Goal: Information Seeking & Learning: Find specific page/section

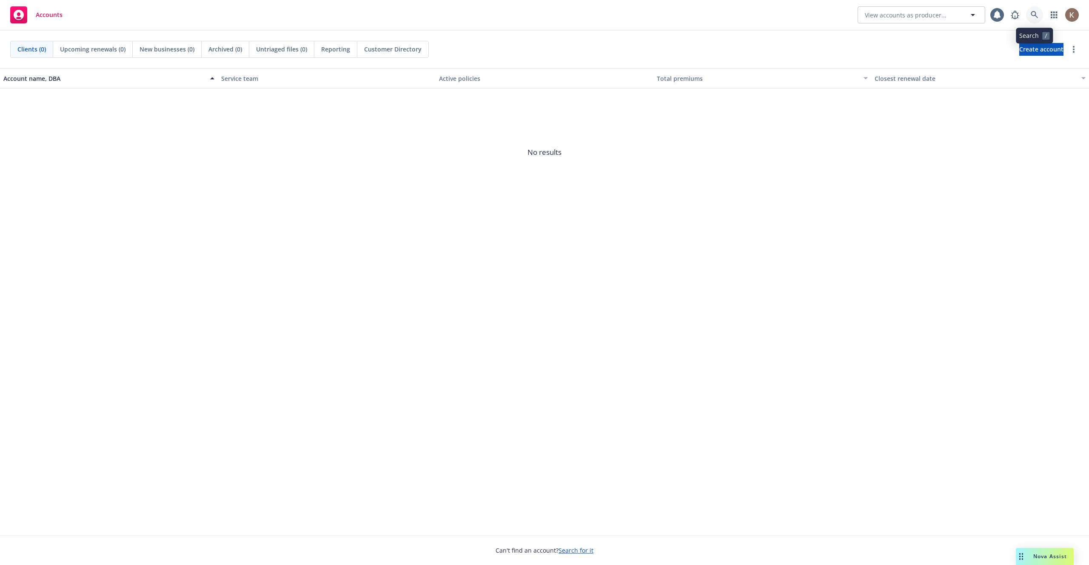
click at [1034, 15] on icon at bounding box center [1034, 14] width 7 height 7
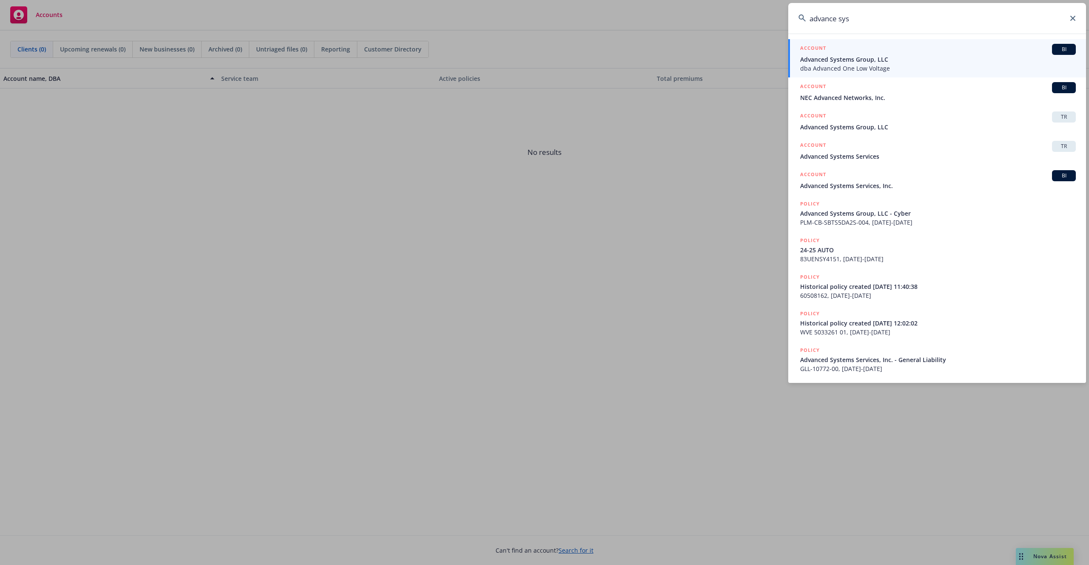
type input "advance sys"
click at [916, 62] on span "Advanced Systems Group, LLC" at bounding box center [939, 59] width 276 height 9
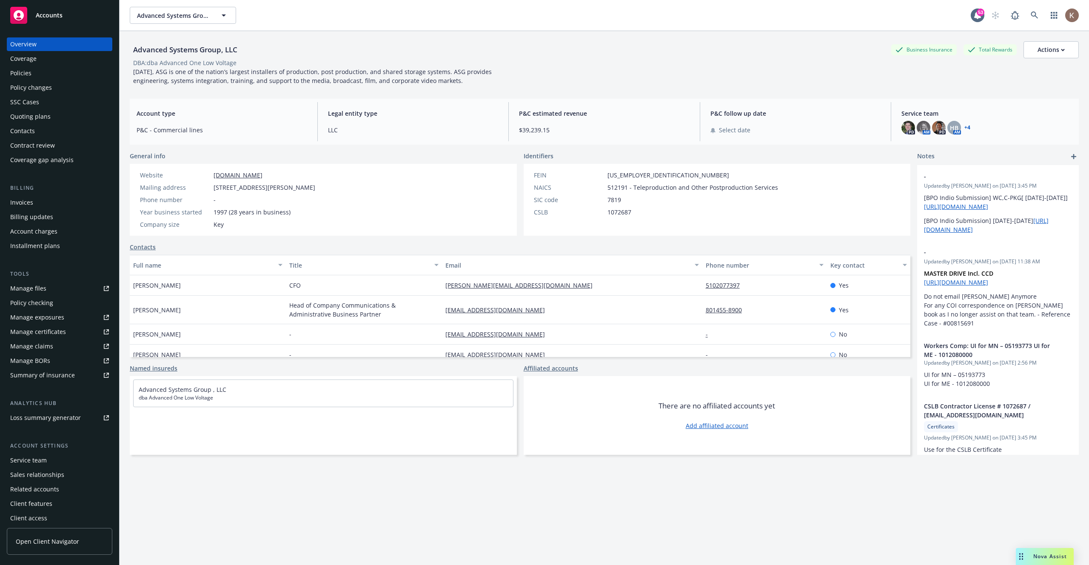
click at [56, 538] on span "Open Client Navigator" at bounding box center [47, 541] width 63 height 9
click at [1035, 14] on icon at bounding box center [1035, 15] width 8 height 8
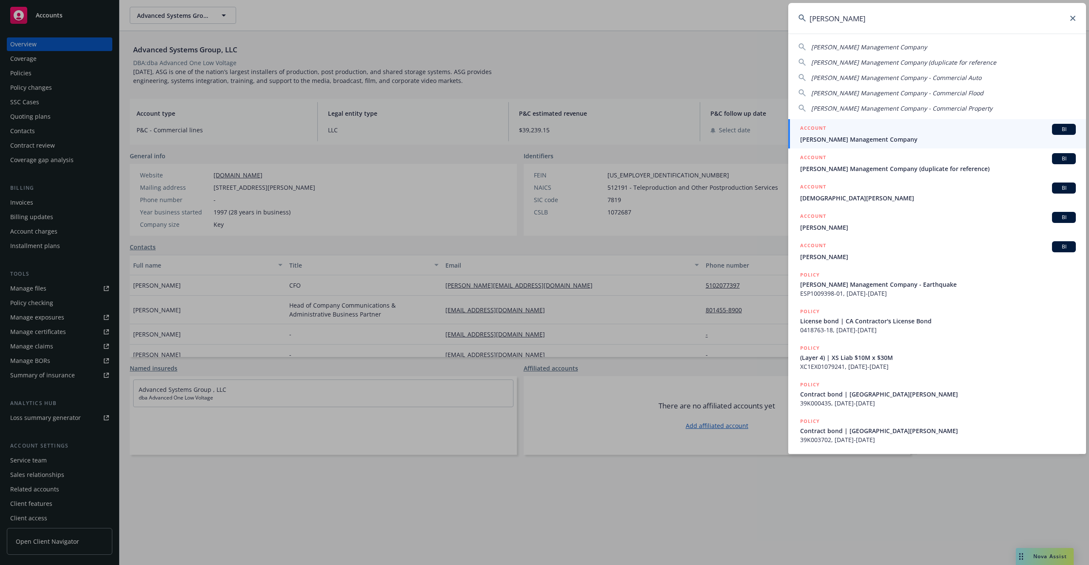
type input "karney"
click at [940, 124] on div "ACCOUNT BI" at bounding box center [939, 129] width 276 height 11
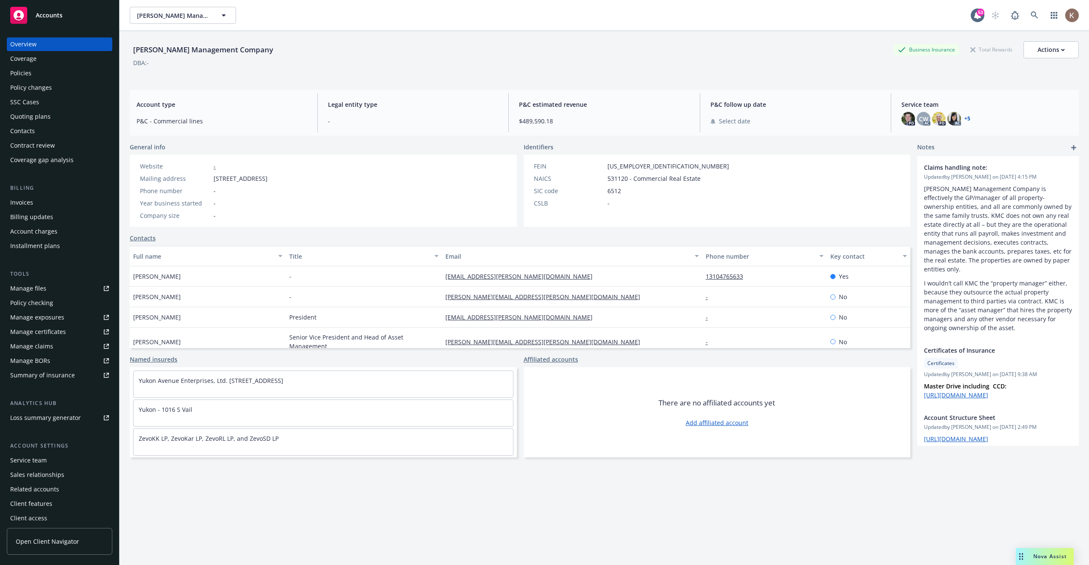
click at [40, 549] on link "Open Client Navigator" at bounding box center [60, 541] width 106 height 27
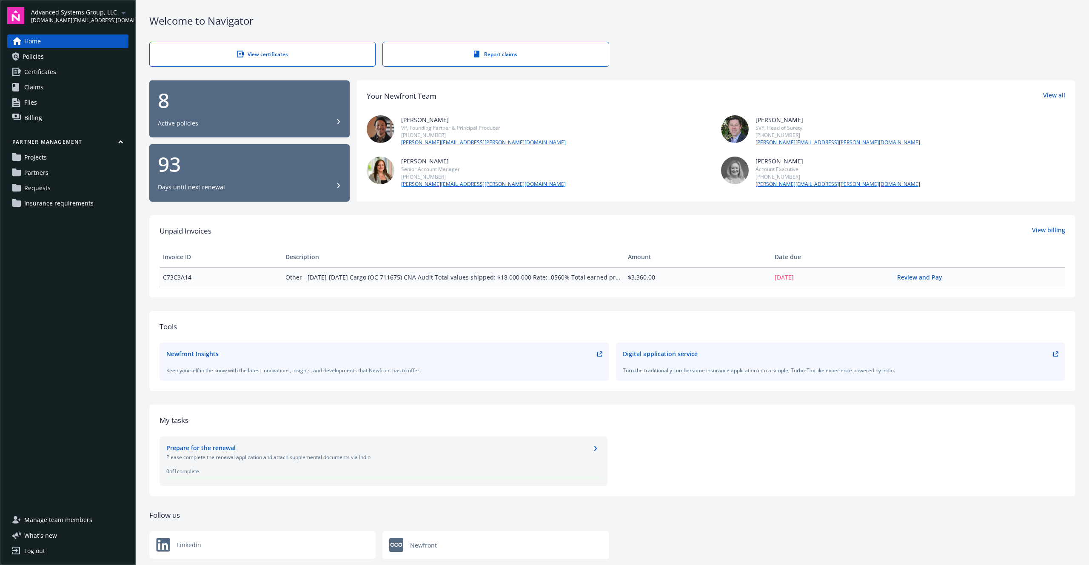
click at [51, 205] on span "Insurance requirements" at bounding box center [58, 204] width 69 height 14
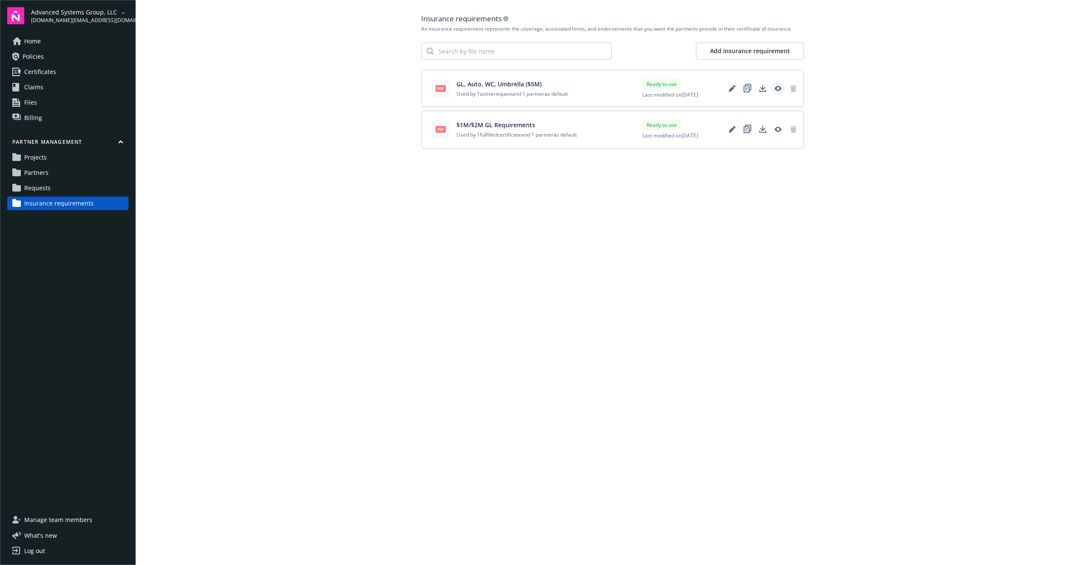
click at [776, 89] on icon "View" at bounding box center [778, 88] width 7 height 5
click at [779, 132] on icon "View" at bounding box center [778, 129] width 7 height 7
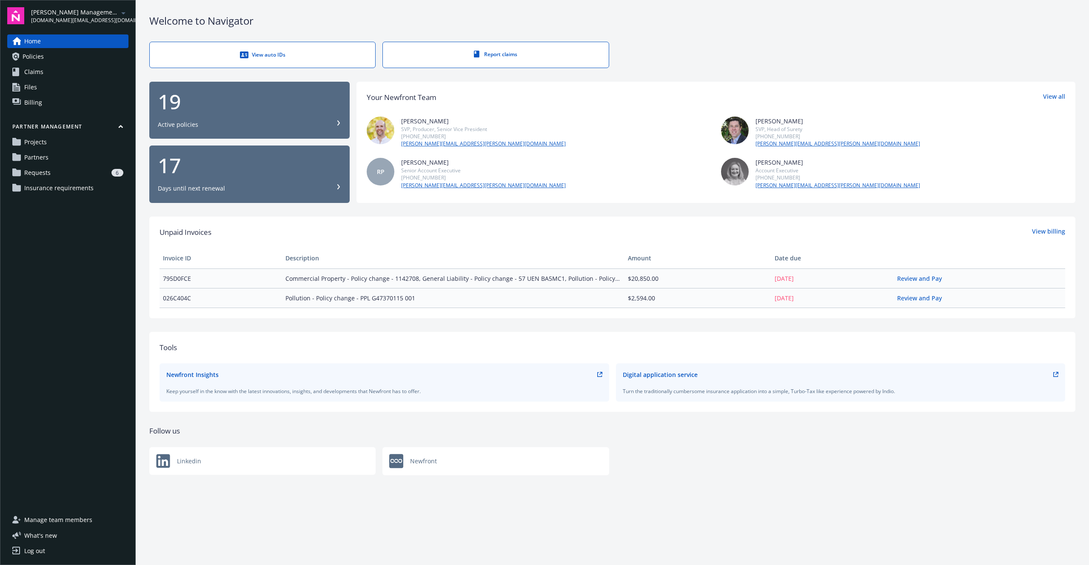
click at [51, 185] on span "Insurance requirements" at bounding box center [58, 188] width 69 height 14
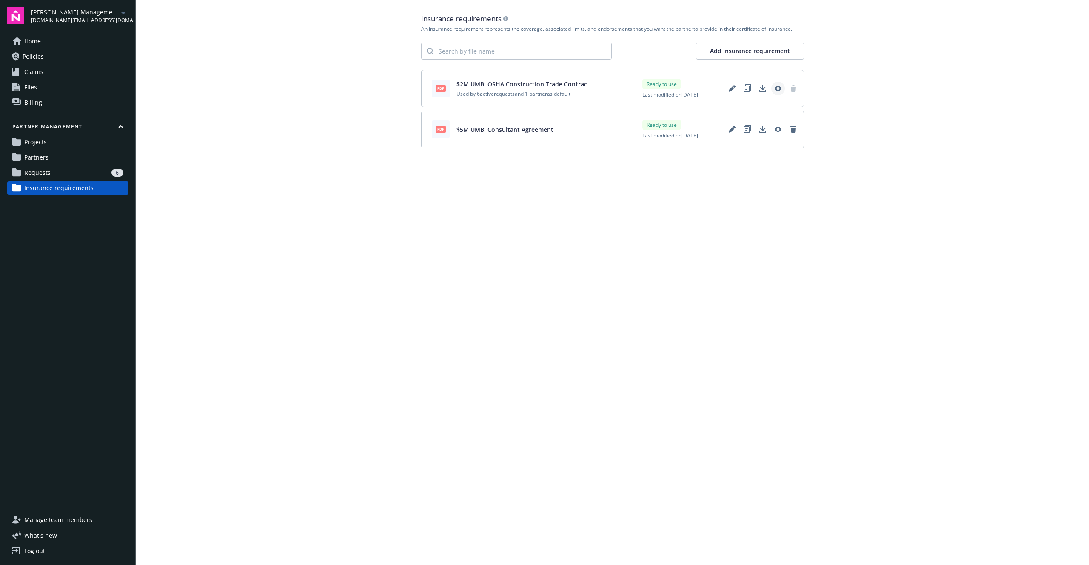
click at [778, 87] on icon "View" at bounding box center [778, 88] width 7 height 7
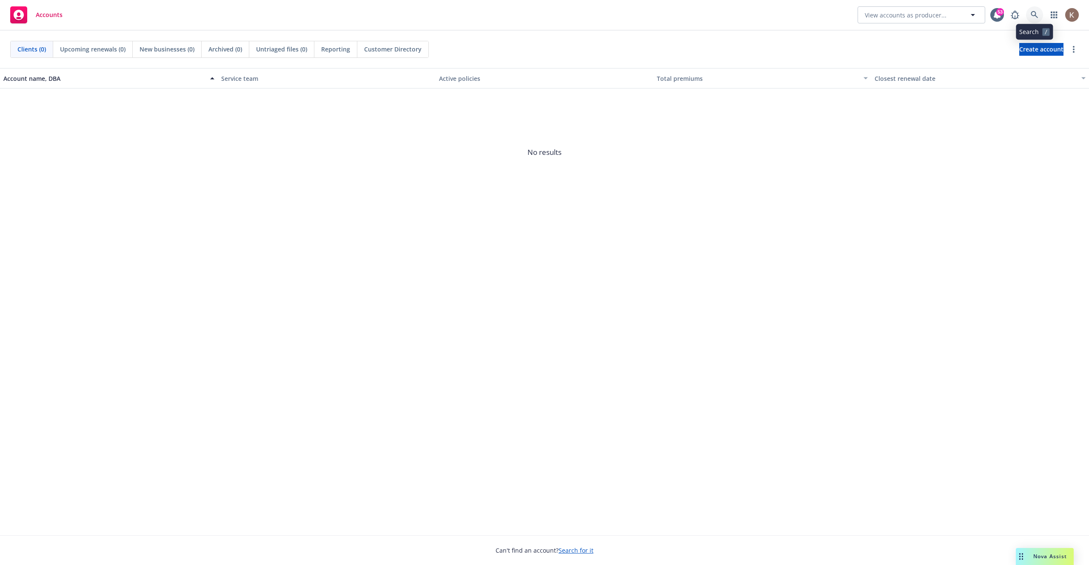
click at [1031, 13] on icon at bounding box center [1034, 14] width 7 height 7
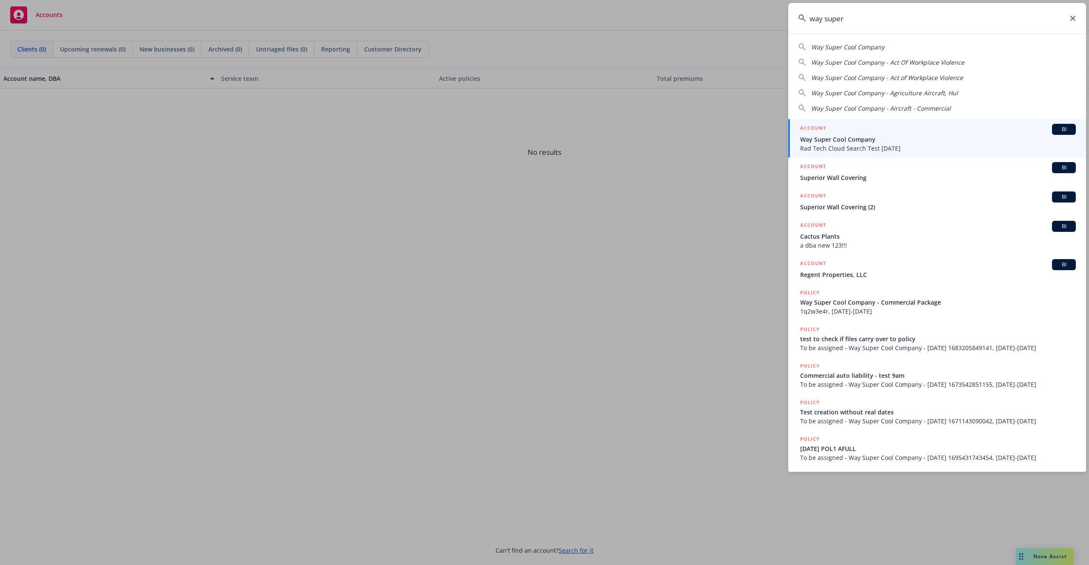
type input "way super"
click at [917, 138] on span "Way Super Cool Company" at bounding box center [939, 139] width 276 height 9
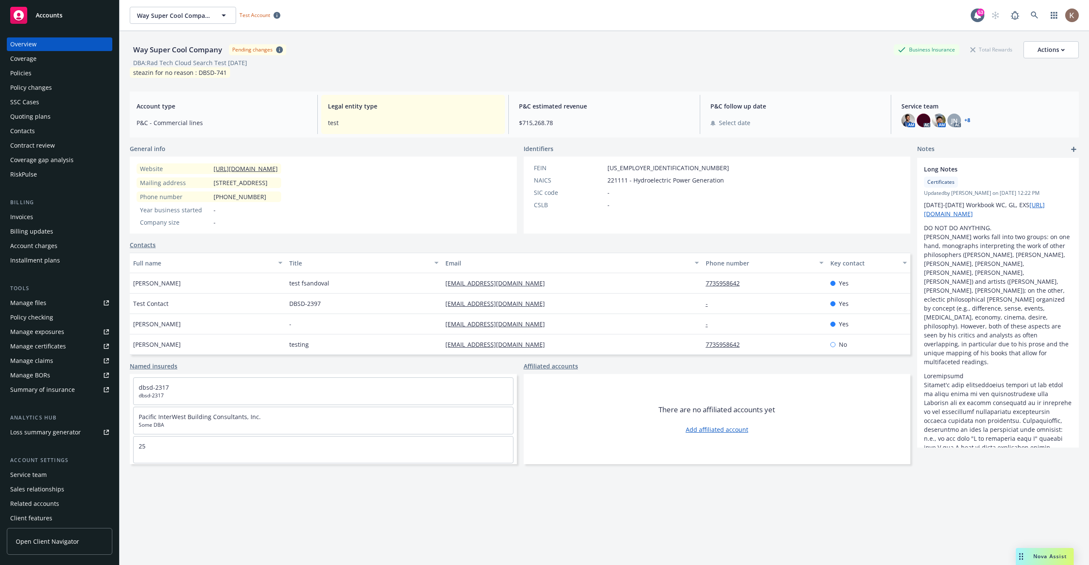
scroll to position [18, 0]
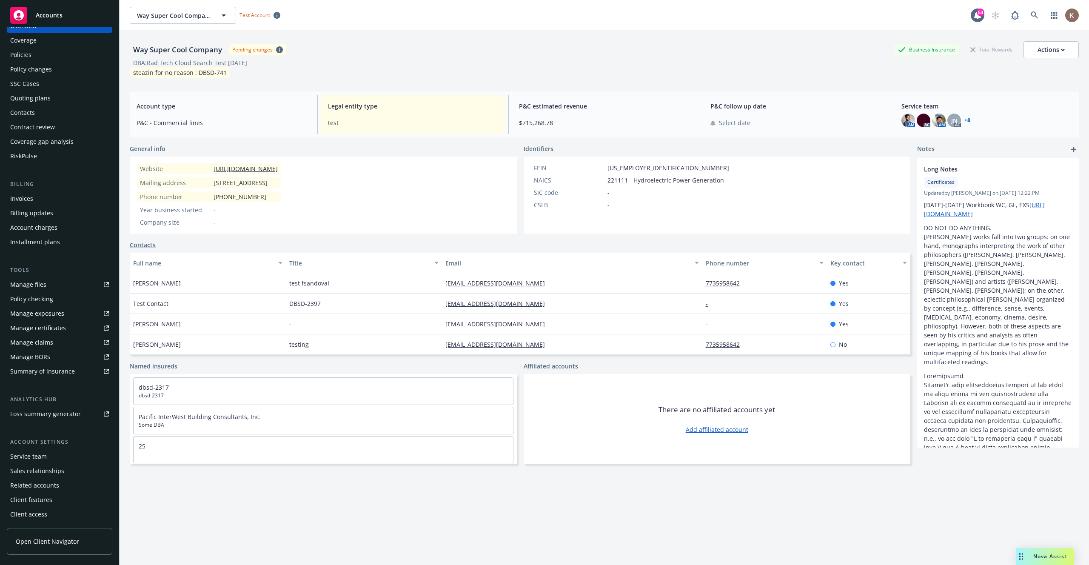
click at [43, 501] on div "Client features" at bounding box center [31, 500] width 42 height 14
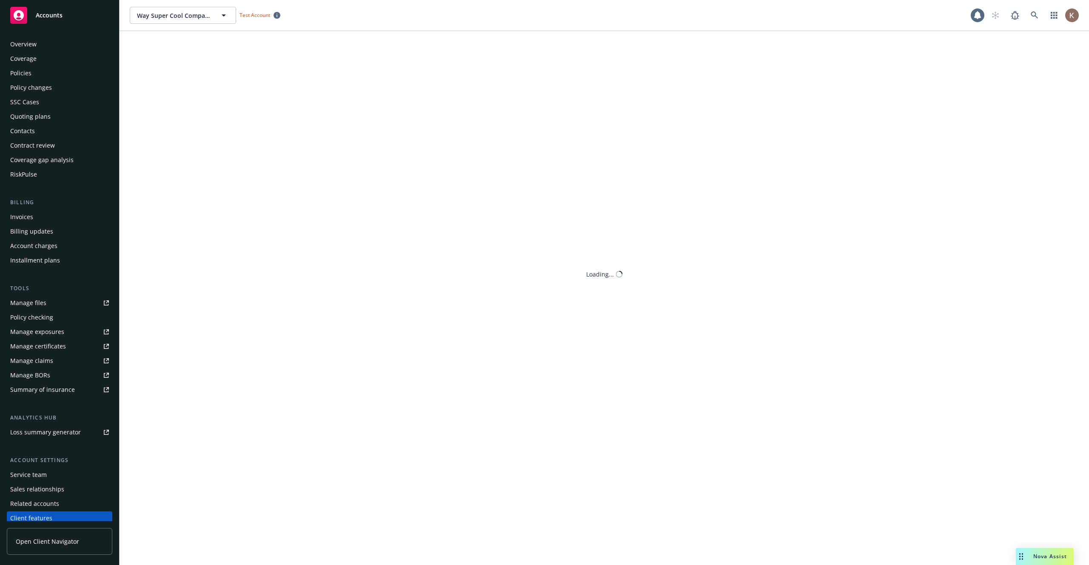
scroll to position [18, 0]
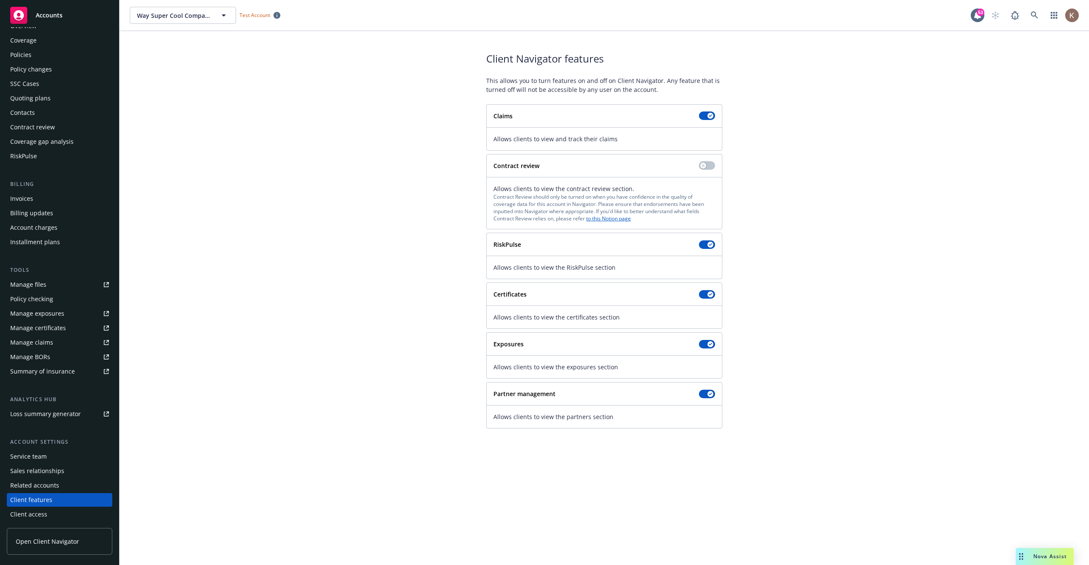
click at [69, 537] on span "Open Client Navigator" at bounding box center [47, 541] width 63 height 9
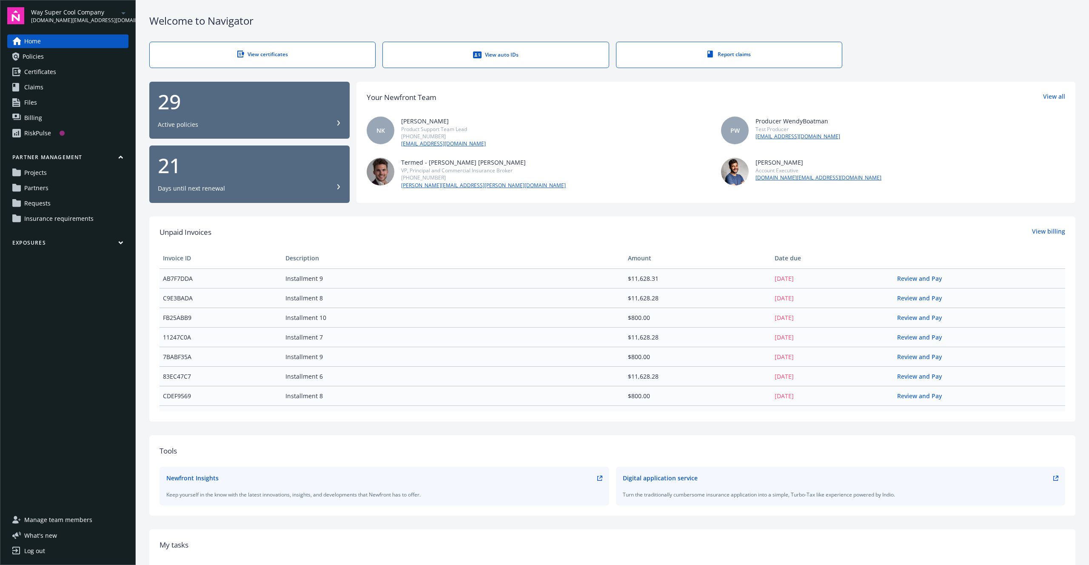
click at [73, 217] on span "Insurance requirements" at bounding box center [58, 219] width 69 height 14
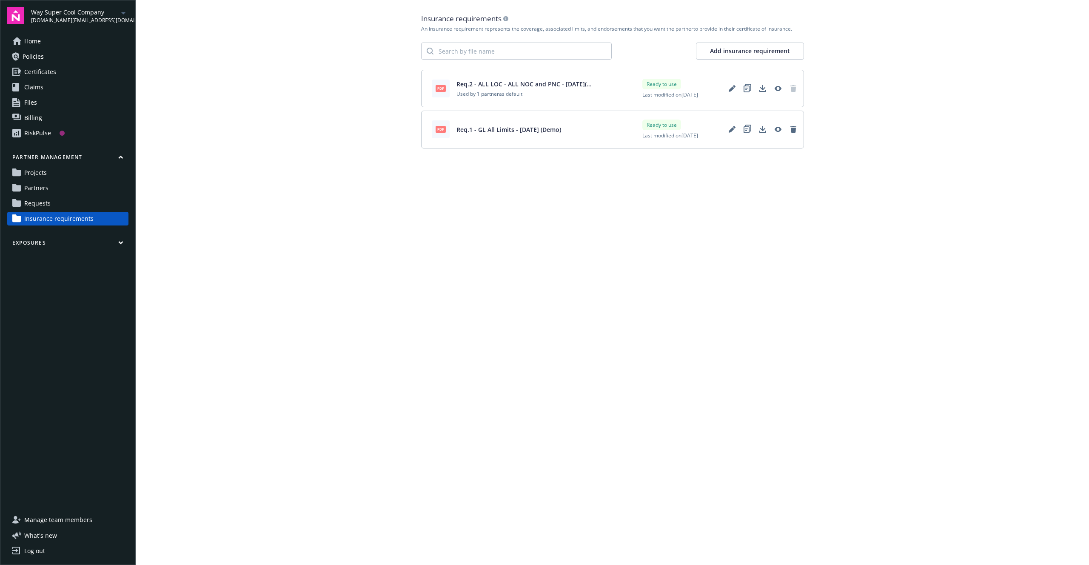
click at [396, 244] on main "Insurance requirements An insurance requirement represents the coverage, associ…" at bounding box center [613, 282] width 954 height 565
